Goal: Transaction & Acquisition: Purchase product/service

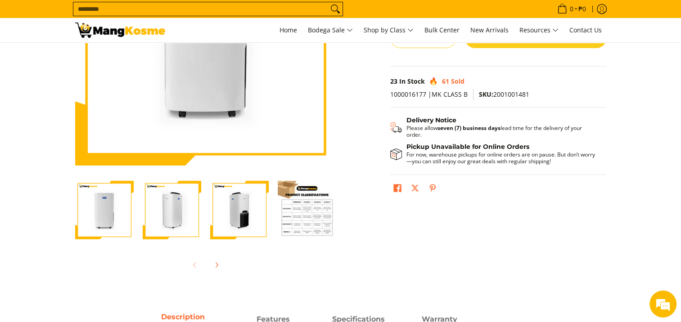
scroll to position [156, 0]
click at [206, 231] on div at bounding box center [240, 211] width 68 height 70
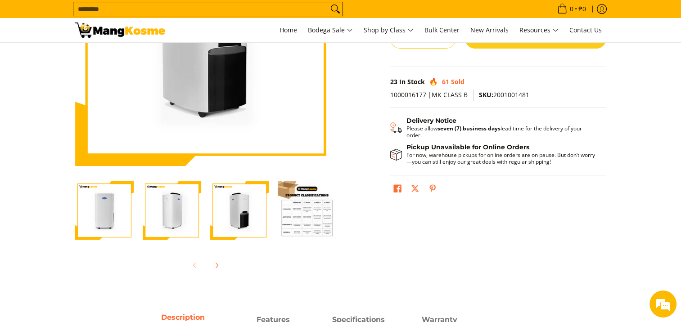
click at [176, 227] on img "Carrier 30L White Dehumidifier (Class B)-2" at bounding box center [172, 210] width 59 height 59
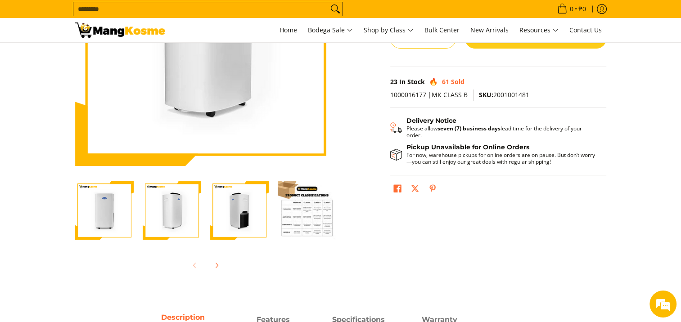
click at [117, 225] on img "Carrier 30L White Dehumidifier (Class B)-1" at bounding box center [104, 210] width 59 height 59
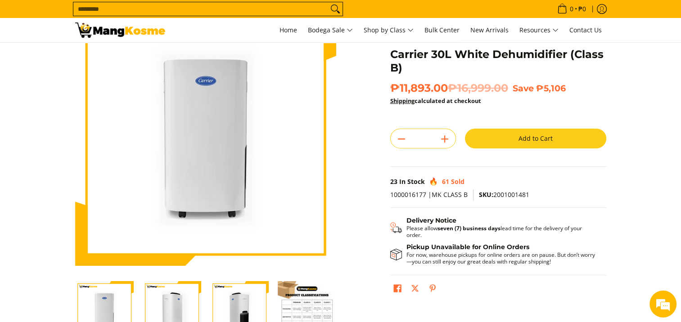
scroll to position [55, 0]
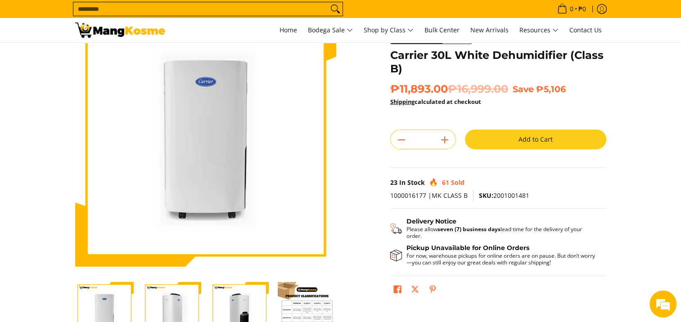
click at [169, 307] on img "Carrier 30L White Dehumidifier (Class B)-2" at bounding box center [172, 311] width 59 height 59
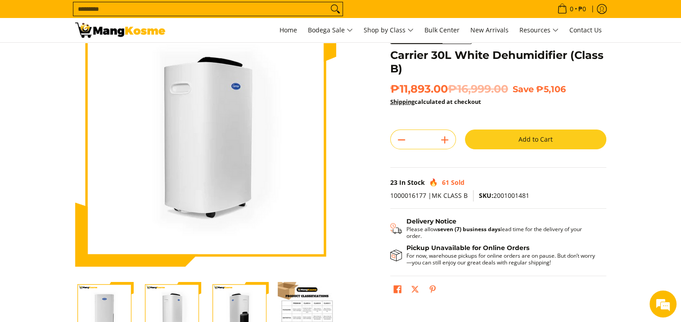
click at [215, 308] on img "Carrier 30L White Dehumidifier (Class B)-3" at bounding box center [239, 311] width 59 height 59
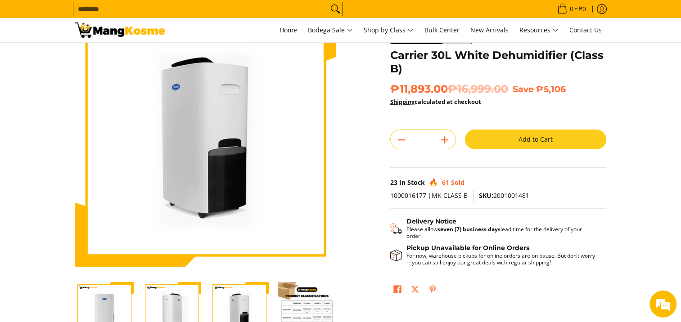
click at [305, 309] on img "Carrier 30L White Dehumidifier (Class B)-4" at bounding box center [307, 311] width 59 height 59
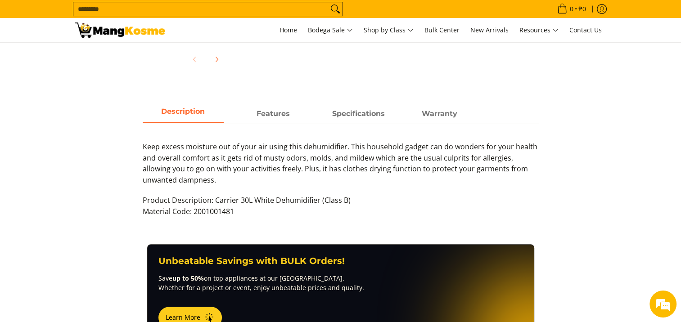
scroll to position [0, 0]
click at [275, 117] on span "Features" at bounding box center [273, 114] width 81 height 16
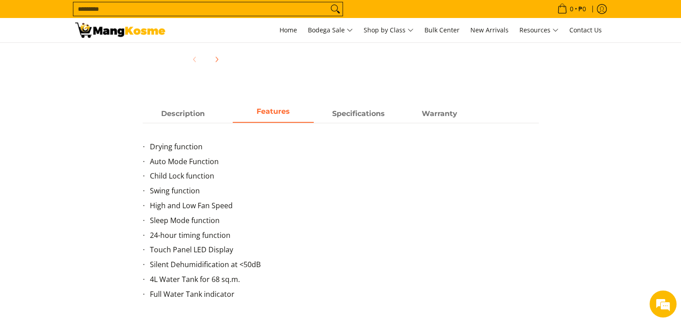
click at [344, 126] on div "Drying function Auto Mode Function Child Lock function Swing function High and …" at bounding box center [341, 217] width 396 height 188
click at [357, 119] on span "Specifications" at bounding box center [358, 114] width 81 height 16
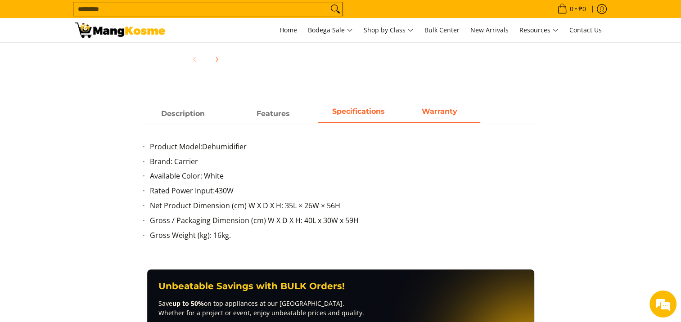
click at [421, 115] on span "Warranty" at bounding box center [439, 114] width 81 height 16
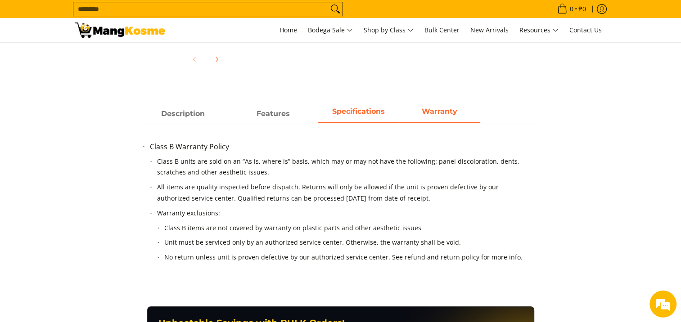
click at [358, 122] on link "Specifications" at bounding box center [358, 114] width 81 height 17
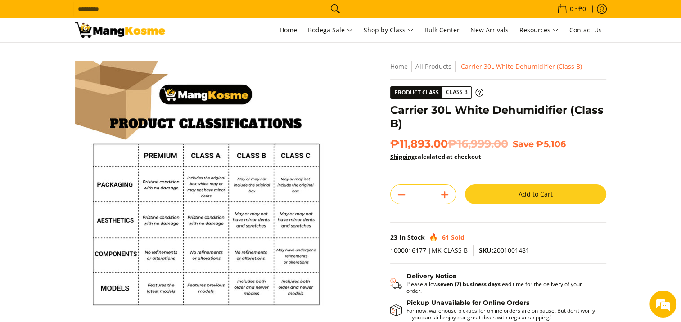
click at [568, 189] on button "Add to Cart" at bounding box center [535, 195] width 141 height 20
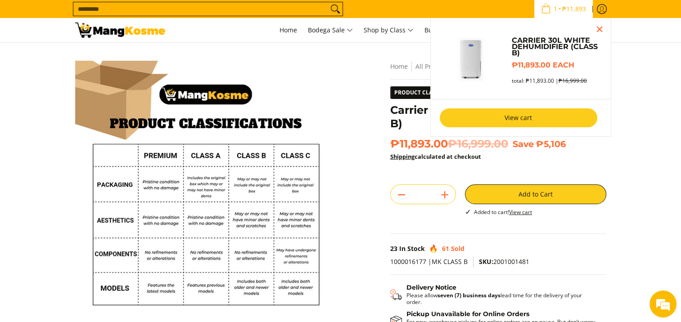
click at [527, 117] on link "View cart" at bounding box center [519, 118] width 158 height 19
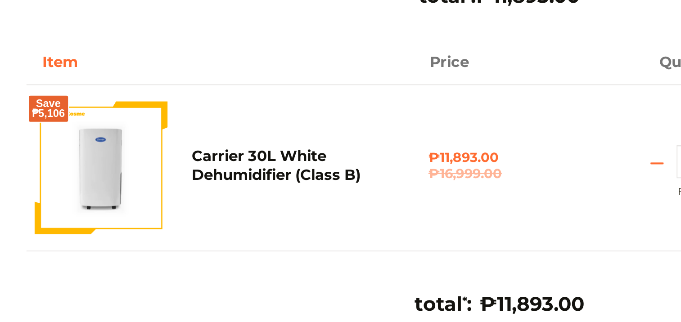
scroll to position [31, 0]
